Goal: Task Accomplishment & Management: Complete application form

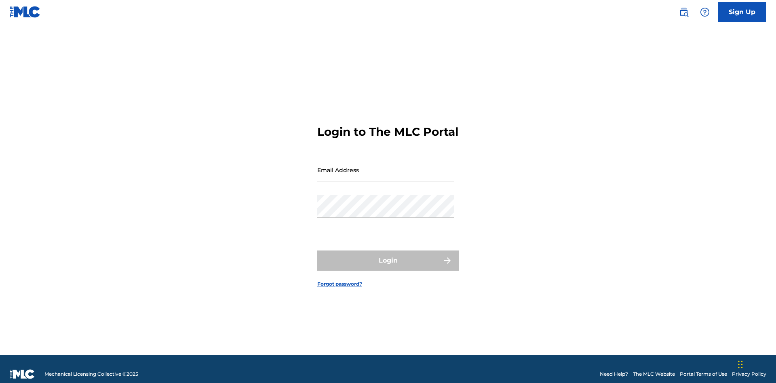
scroll to position [11, 0]
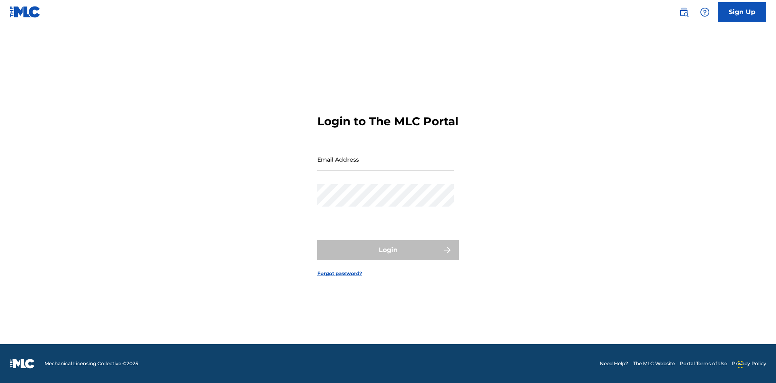
click at [386, 166] on input "Email Address" at bounding box center [385, 159] width 137 height 23
type input "Duke.McTesterson@gmail.com"
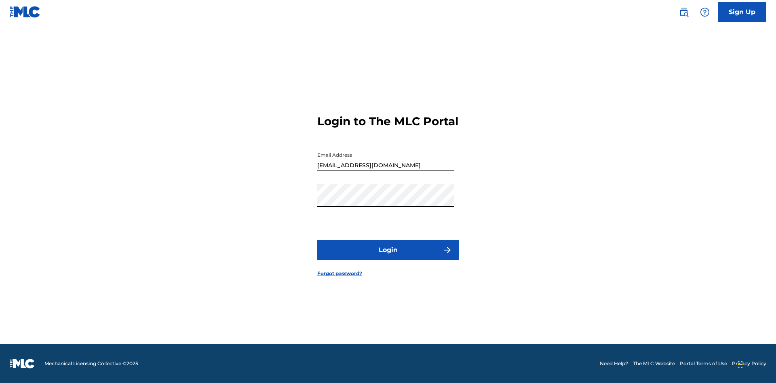
click at [388, 257] on button "Login" at bounding box center [387, 250] width 141 height 20
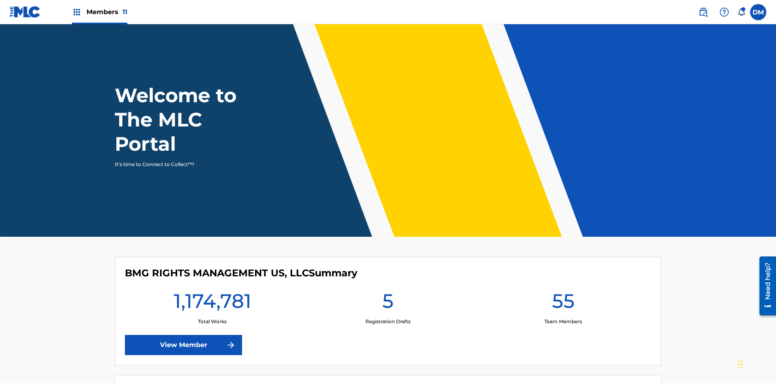
click at [99, 12] on span "Members 11" at bounding box center [106, 11] width 41 height 9
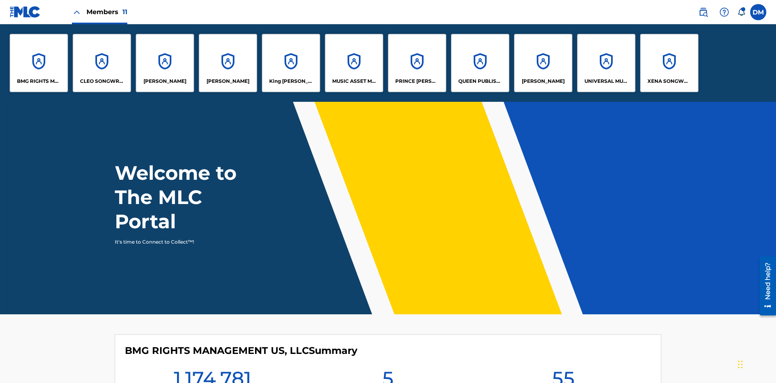
scroll to position [29, 0]
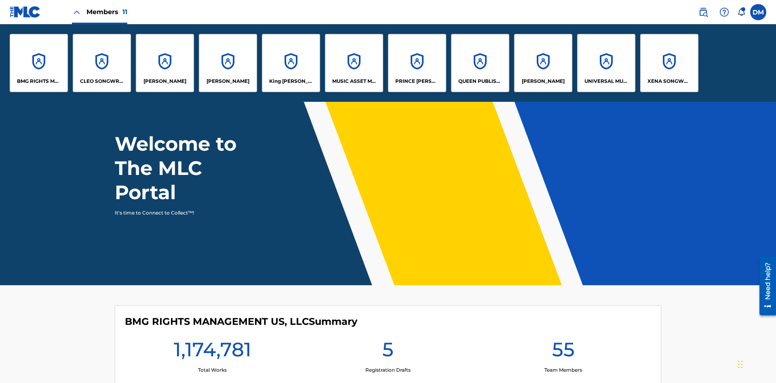
click at [291, 81] on p "King McTesterson" at bounding box center [291, 81] width 44 height 7
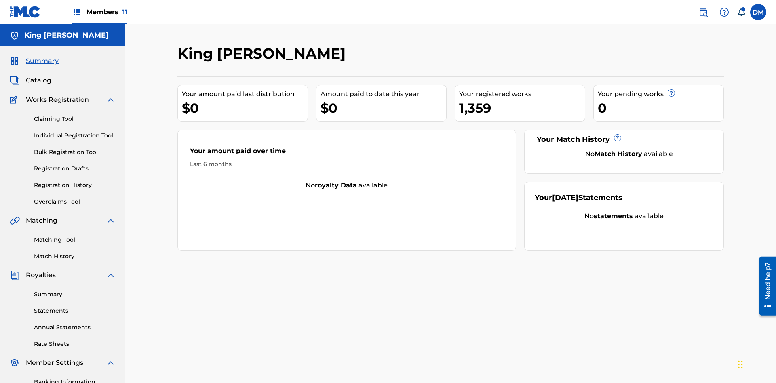
scroll to position [83, 0]
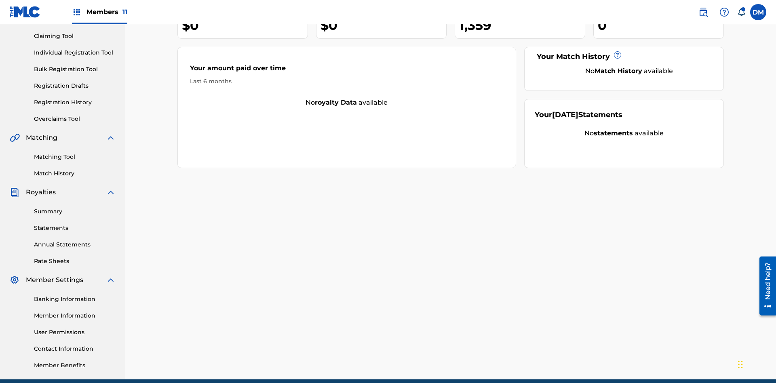
click at [75, 53] on link "Individual Registration Tool" at bounding box center [75, 53] width 82 height 8
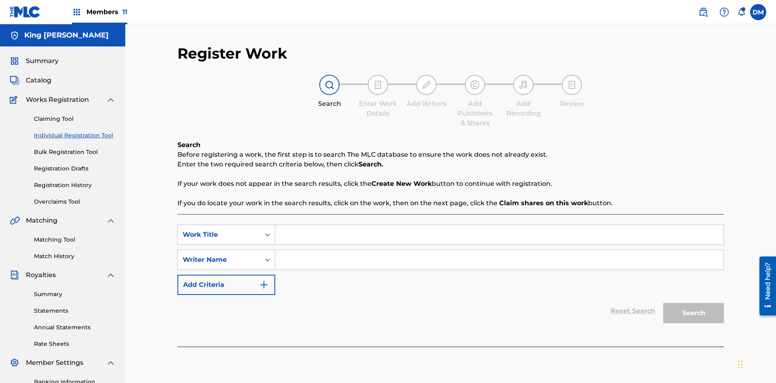
scroll to position [118, 0]
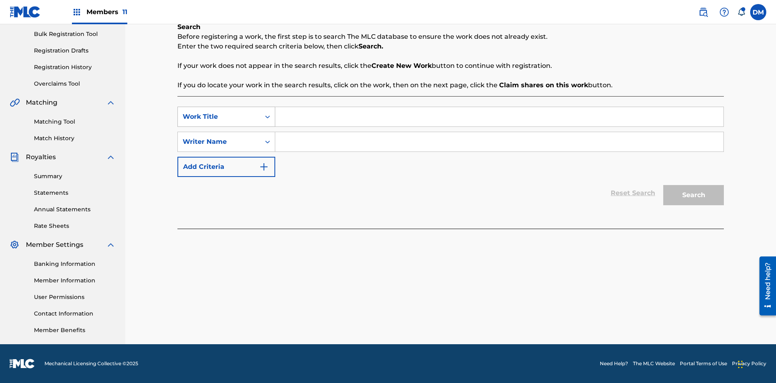
click at [219, 117] on div "Work Title" at bounding box center [219, 117] width 73 height 10
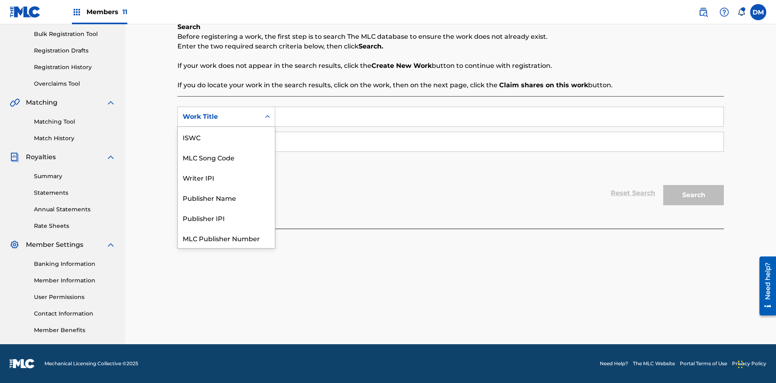
scroll to position [20, 0]
click at [226, 137] on div "MLC Song Code" at bounding box center [226, 137] width 97 height 20
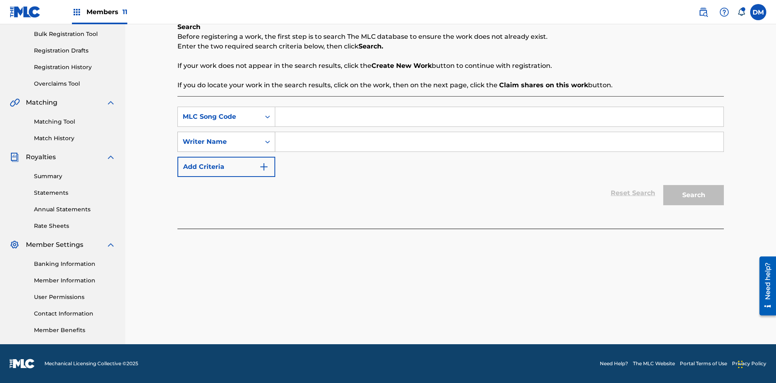
click at [219, 142] on div "Writer Name" at bounding box center [219, 142] width 73 height 10
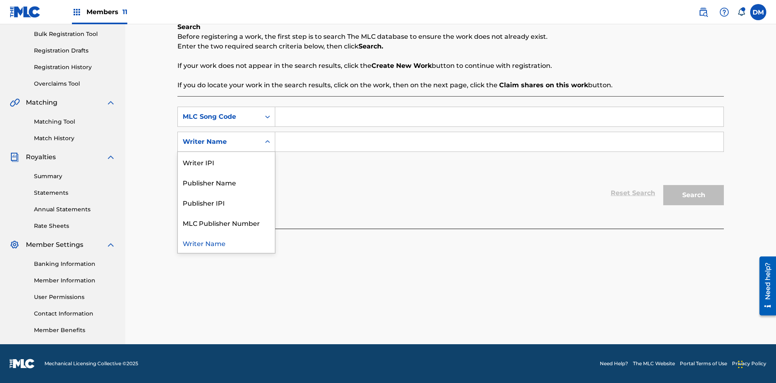
click at [226, 243] on div "Writer Name" at bounding box center [226, 243] width 97 height 20
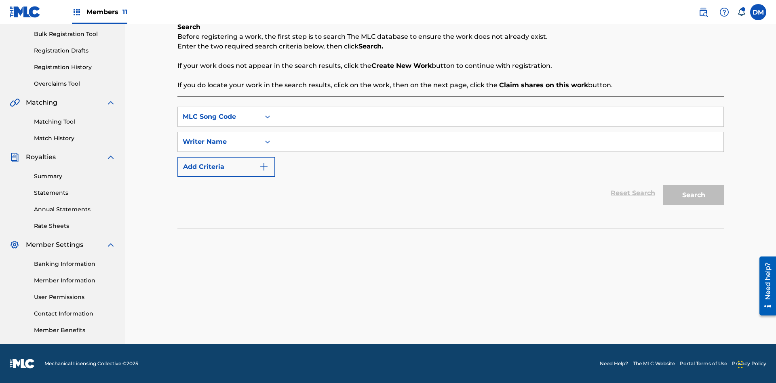
click at [499, 117] on input "Search Form" at bounding box center [499, 116] width 448 height 19
type input "RB0ZQR"
click at [499, 142] on input "Search Form" at bounding box center [499, 141] width 448 height 19
type input "TOM ZACHARY SEBASTIAN POHJOLA"
click at [694, 195] on button "Search" at bounding box center [693, 195] width 61 height 20
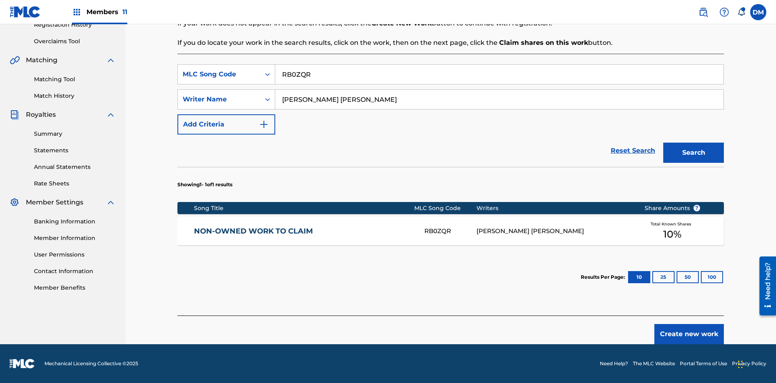
click at [701, 277] on button "100" at bounding box center [712, 277] width 22 height 12
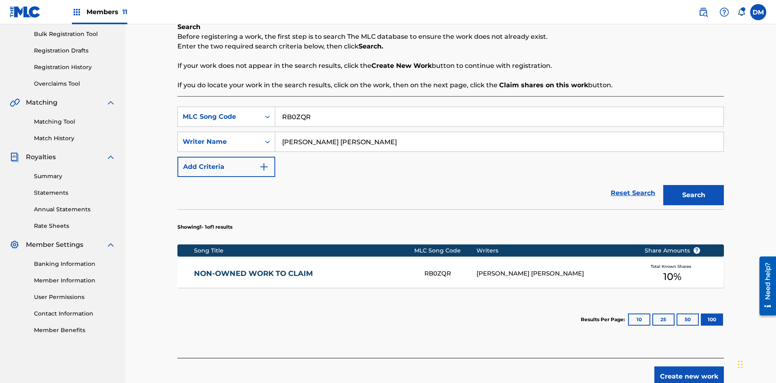
scroll to position [160, 0]
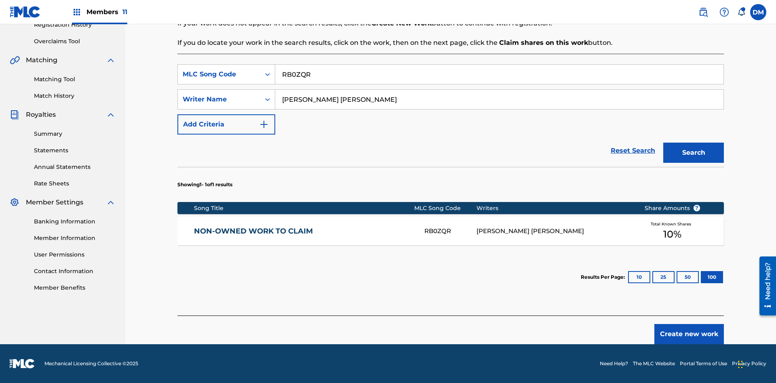
click at [450, 231] on div "RB0ZQR" at bounding box center [450, 231] width 52 height 9
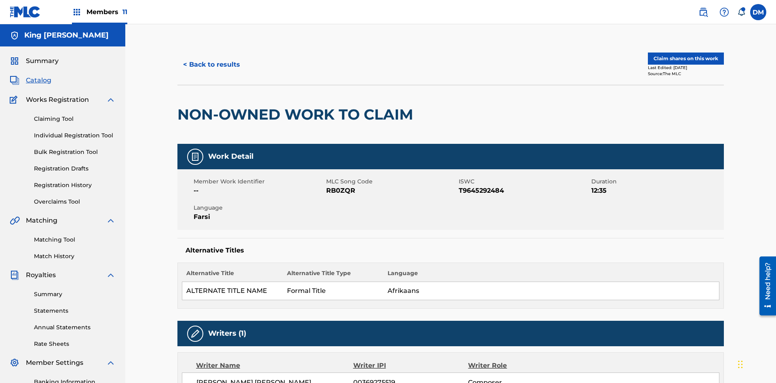
scroll to position [4, 0]
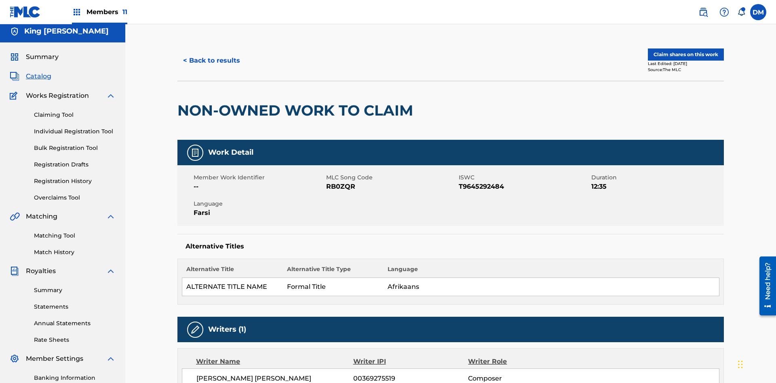
click at [685, 55] on button "Claim shares on this work" at bounding box center [686, 55] width 76 height 12
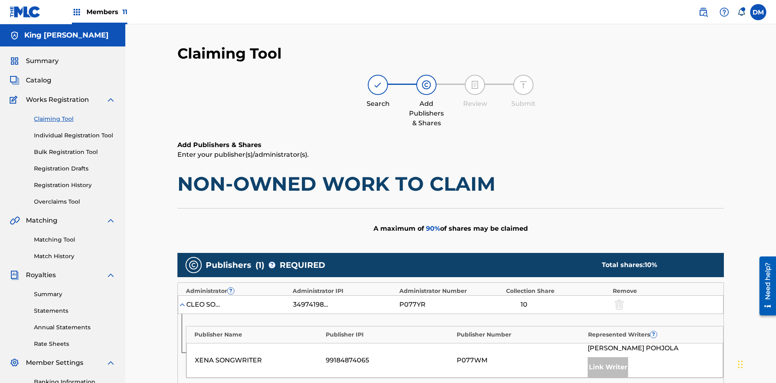
scroll to position [203, 0]
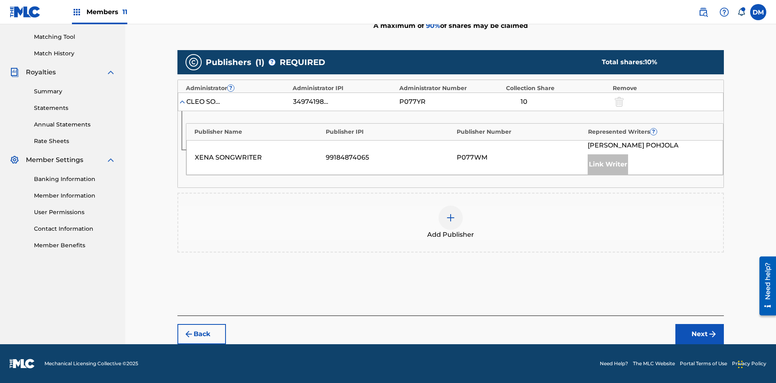
click at [700, 334] on button "Next" at bounding box center [699, 334] width 49 height 20
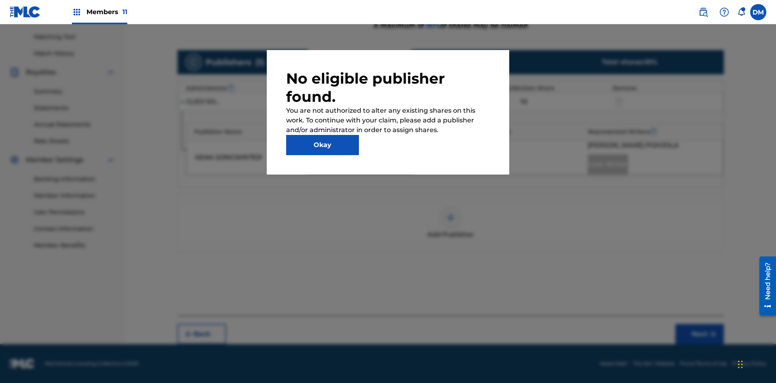
click at [323, 145] on button "Okay" at bounding box center [322, 145] width 73 height 20
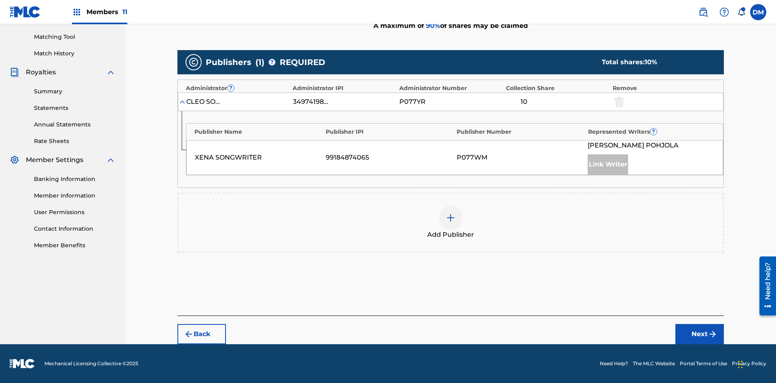
click at [451, 218] on img at bounding box center [451, 218] width 10 height 10
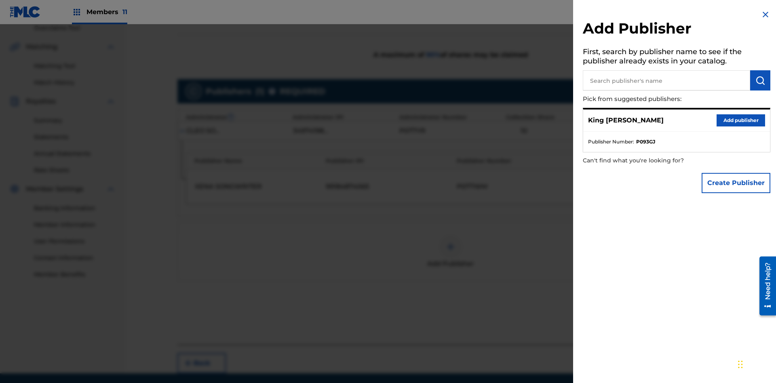
click at [666, 80] on input "text" at bounding box center [666, 80] width 167 height 20
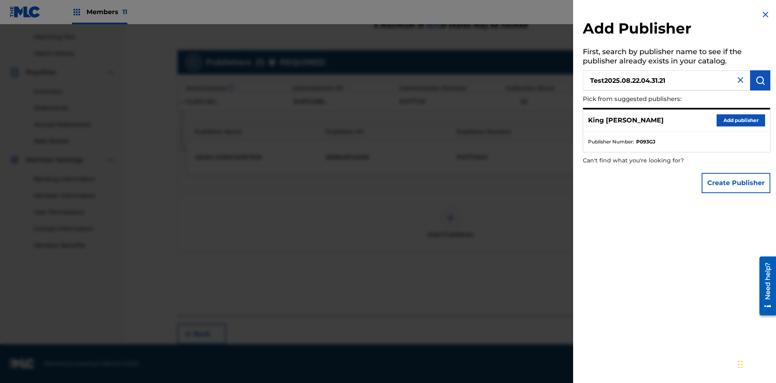
type input "Test2025.08.22.04.31.21"
click at [760, 80] on img "submit" at bounding box center [760, 81] width 10 height 10
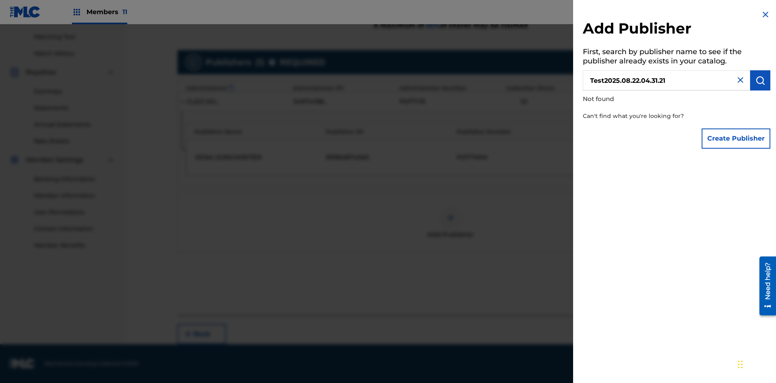
click at [736, 138] on button "Create Publisher" at bounding box center [736, 139] width 69 height 20
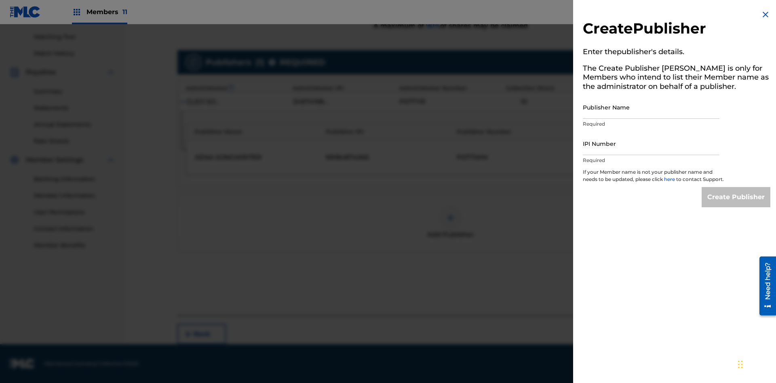
click at [651, 107] on input "Publisher Name" at bounding box center [651, 107] width 137 height 23
type input "Test2025.08.22.04.31.27"
click at [651, 143] on input "IPI Number" at bounding box center [651, 143] width 137 height 23
type input "00595839777"
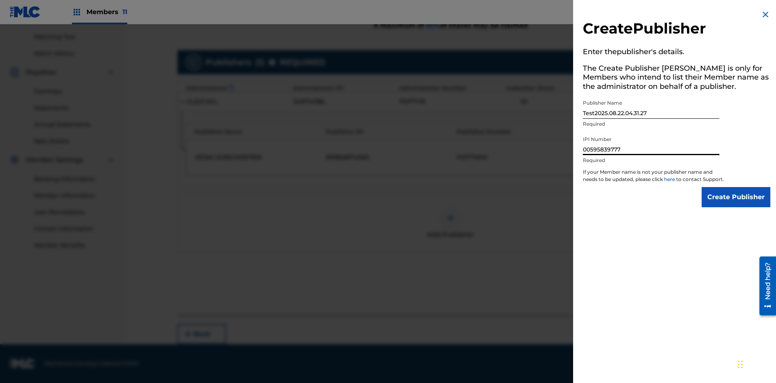
click at [736, 205] on input "Create Publisher" at bounding box center [736, 197] width 69 height 20
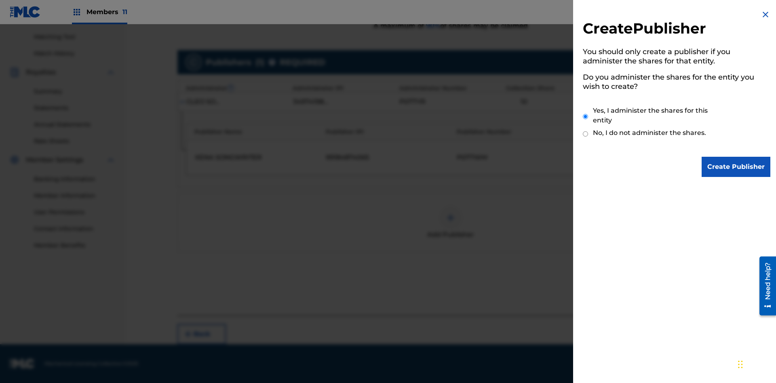
click at [586, 116] on input "Yes, I administer the shares for this entity" at bounding box center [585, 116] width 5 height 17
click at [736, 167] on input "Create Publisher" at bounding box center [736, 167] width 69 height 20
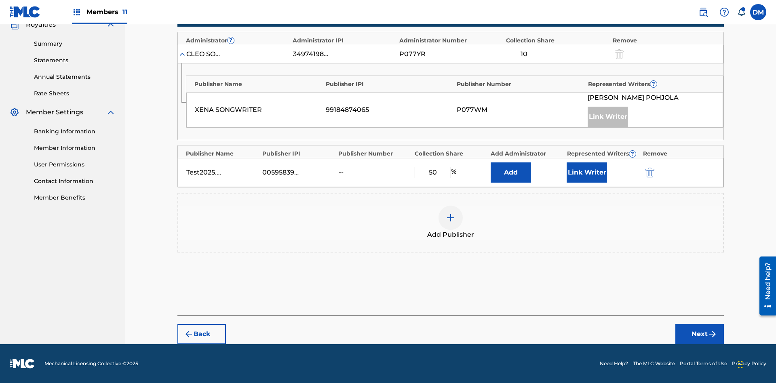
scroll to position [251, 0]
type input "50"
click at [587, 173] on button "Link Writer" at bounding box center [587, 172] width 40 height 20
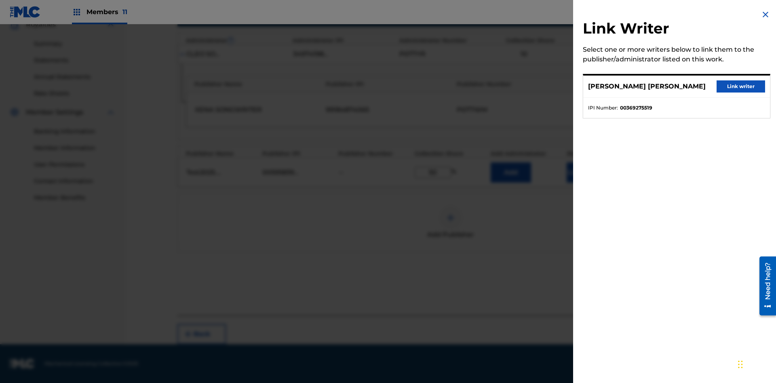
click at [741, 86] on button "Link writer" at bounding box center [741, 86] width 49 height 12
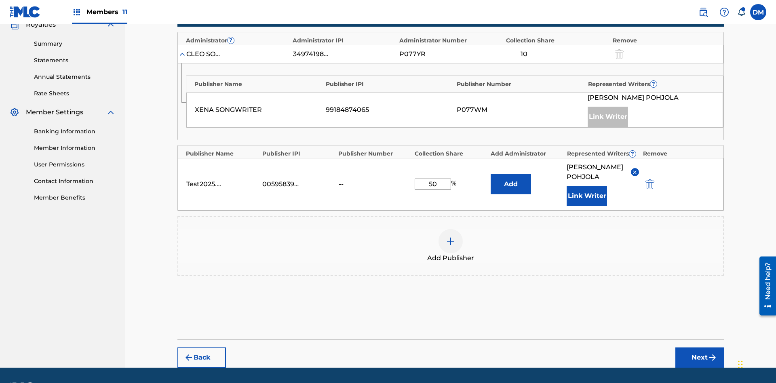
scroll to position [284, 0]
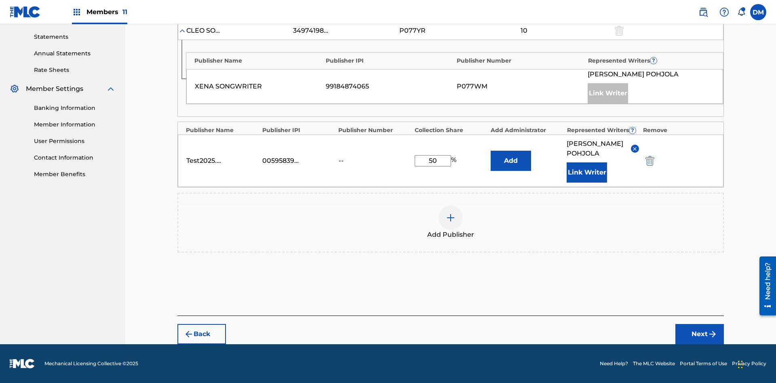
click at [587, 173] on button "Link Writer" at bounding box center [587, 172] width 40 height 20
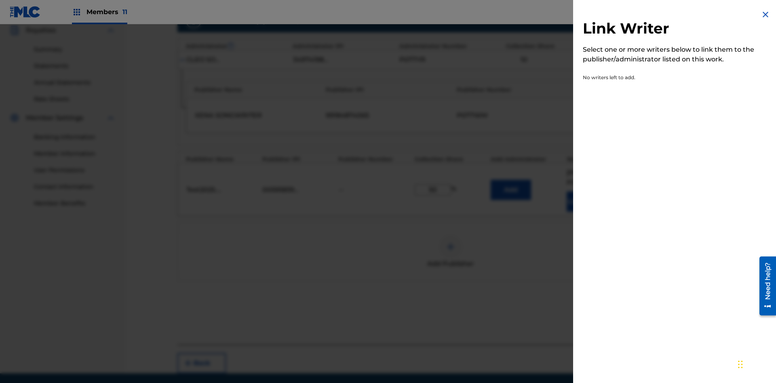
click at [766, 15] on img at bounding box center [766, 15] width 10 height 10
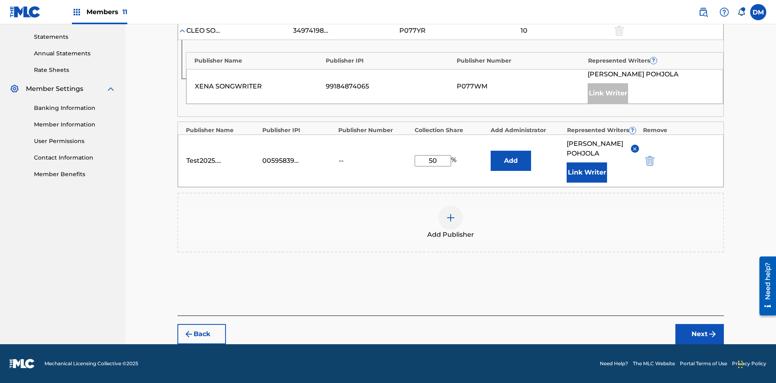
click at [511, 156] on button "Add" at bounding box center [511, 161] width 40 height 20
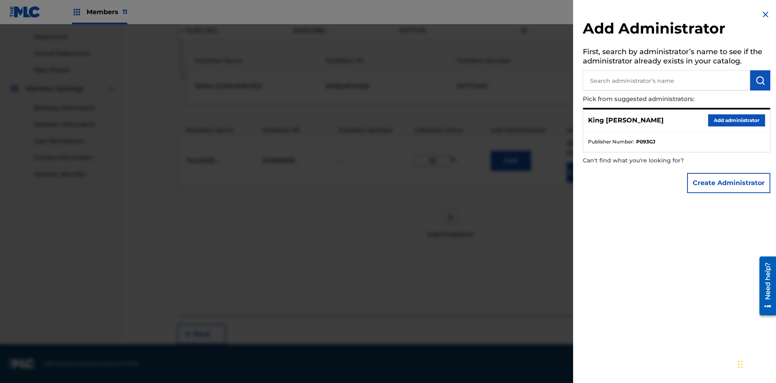
click at [666, 80] on input "text" at bounding box center [666, 80] width 167 height 20
type input "Test2025.08.22.04.31.54"
click at [760, 80] on img "submit" at bounding box center [760, 81] width 10 height 10
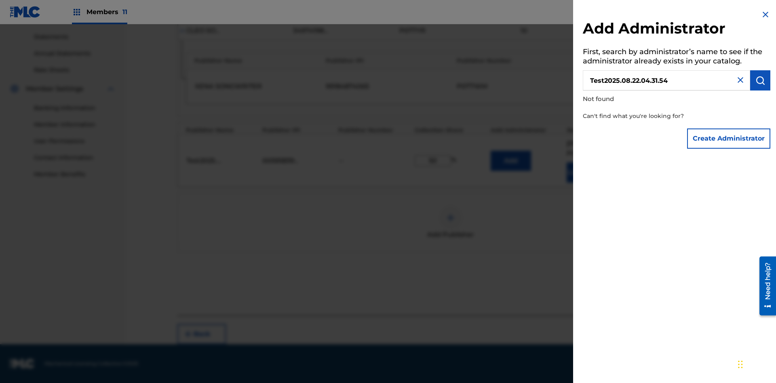
click at [729, 138] on button "Create Administrator" at bounding box center [728, 139] width 83 height 20
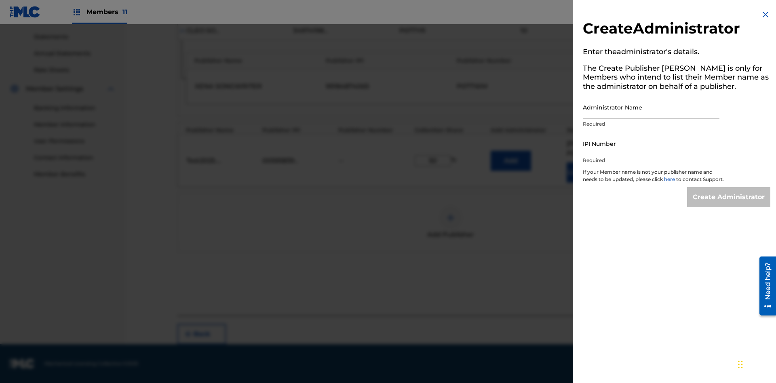
click at [651, 107] on input "Administrator Name" at bounding box center [651, 107] width 137 height 23
type input "Test2025.08.22.04.32.01"
click at [651, 143] on input "IPI Number" at bounding box center [651, 143] width 137 height 23
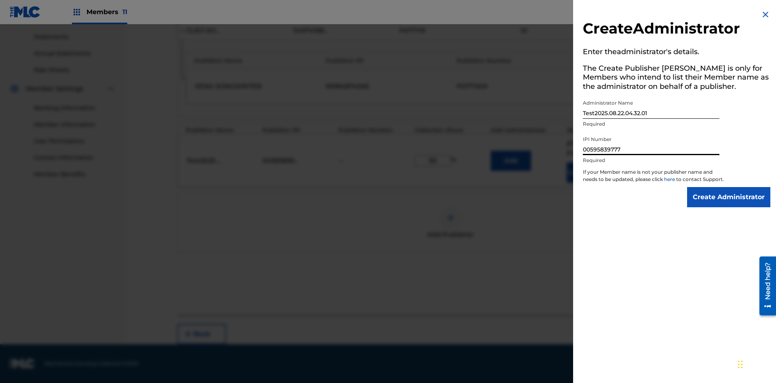
type input "00595839777"
click at [729, 205] on input "Create Administrator" at bounding box center [728, 197] width 83 height 20
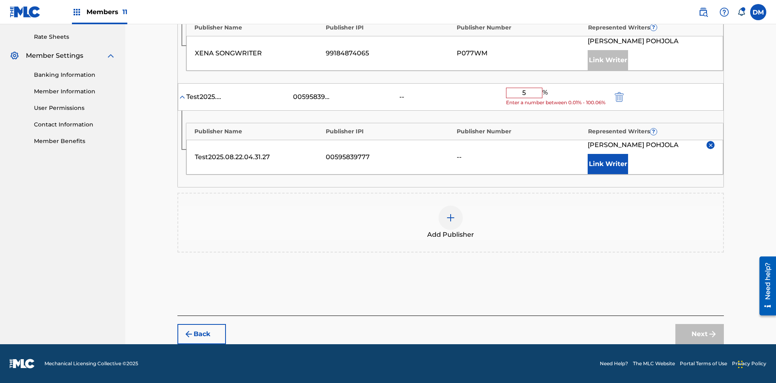
type input "50"
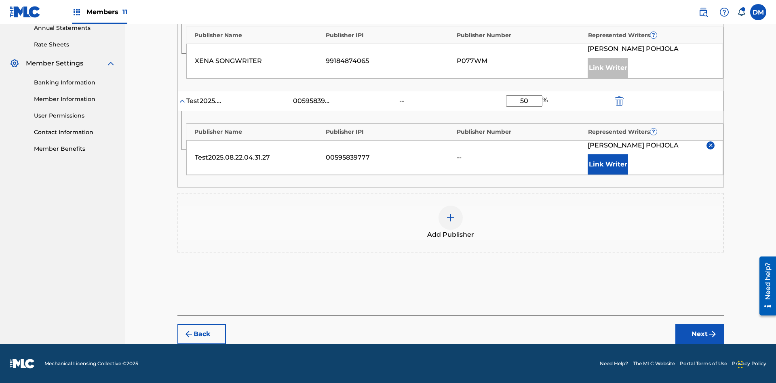
scroll to position [309, 0]
click at [700, 334] on button "Next" at bounding box center [699, 334] width 49 height 20
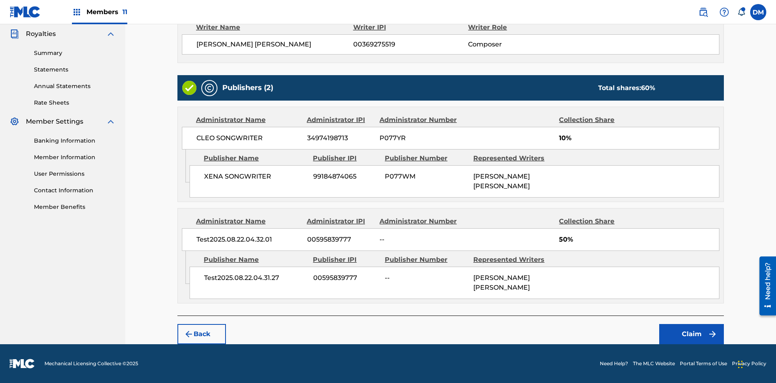
click at [692, 334] on button "Claim" at bounding box center [691, 334] width 65 height 20
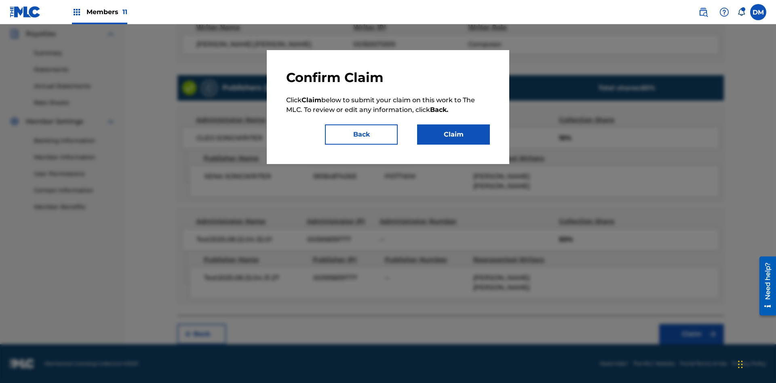
click at [453, 135] on button "Claim" at bounding box center [453, 134] width 73 height 20
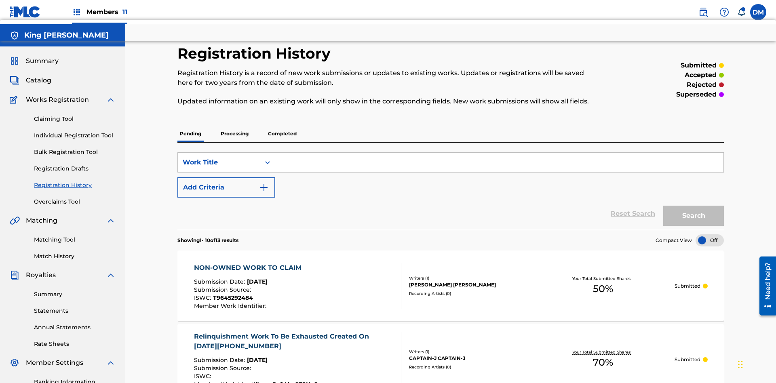
click at [499, 153] on input "Search Form" at bounding box center [499, 162] width 448 height 19
type input "NON-OWNED WORK TO CLAIM"
click at [694, 206] on button "Search" at bounding box center [693, 216] width 61 height 20
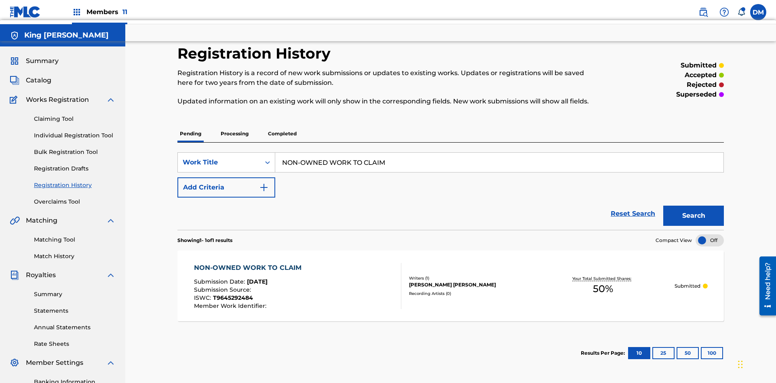
click at [451, 281] on div "TOM ZACHARY SEBASTIAN POHJOLA" at bounding box center [470, 284] width 122 height 7
